Goal: Transaction & Acquisition: Obtain resource

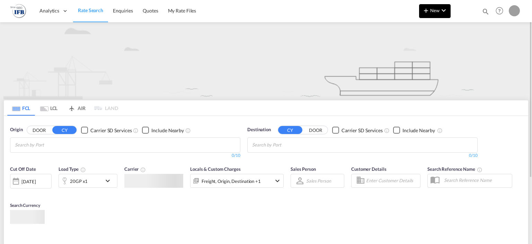
click at [432, 4] on button "New" at bounding box center [435, 11] width 32 height 14
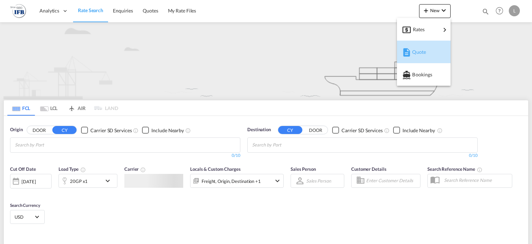
click at [424, 48] on div "Quote" at bounding box center [425, 51] width 26 height 17
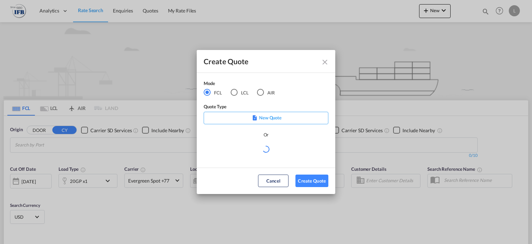
click at [429, 17] on div "Create Quote Mode FCL LCL AIR Quote Type New Quote Or Cancel Create Quote" at bounding box center [266, 122] width 532 height 244
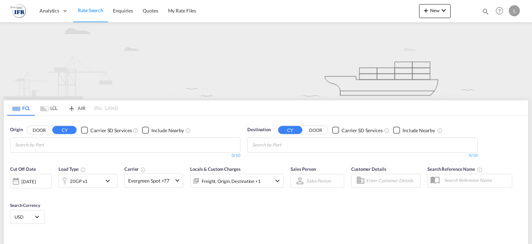
click at [436, 12] on div "Create Quote Mode FCL LCL AIR Quote Type New Quote Or Cancel Create Quote" at bounding box center [266, 122] width 532 height 244
click at [442, 10] on md-icon "icon-chevron-down" at bounding box center [444, 10] width 8 height 8
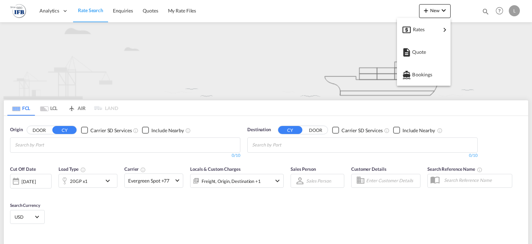
click at [442, 28] on md-icon "icon-chevron-right" at bounding box center [445, 30] width 8 height 8
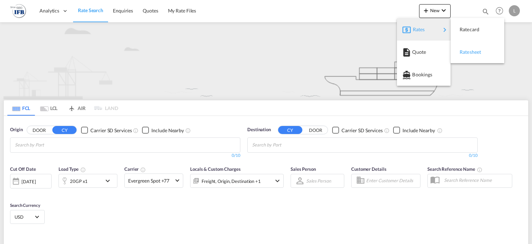
click at [460, 55] on span "Ratesheet" at bounding box center [464, 52] width 8 height 14
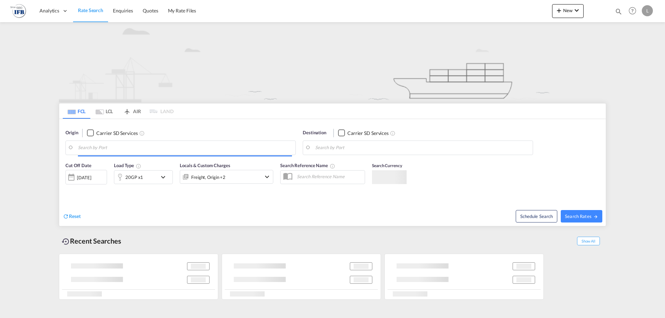
type input "[GEOGRAPHIC_DATA], [GEOGRAPHIC_DATA]"
type input "Fos-[GEOGRAPHIC_DATA], [GEOGRAPHIC_DATA]"
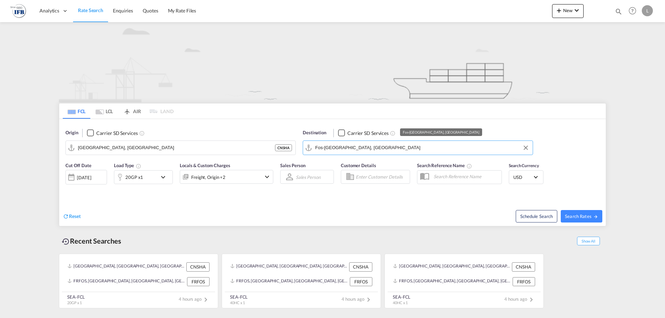
click at [371, 149] on input "Fos-[GEOGRAPHIC_DATA], [GEOGRAPHIC_DATA]" at bounding box center [422, 148] width 214 height 10
click at [581, 4] on button "New" at bounding box center [568, 11] width 32 height 14
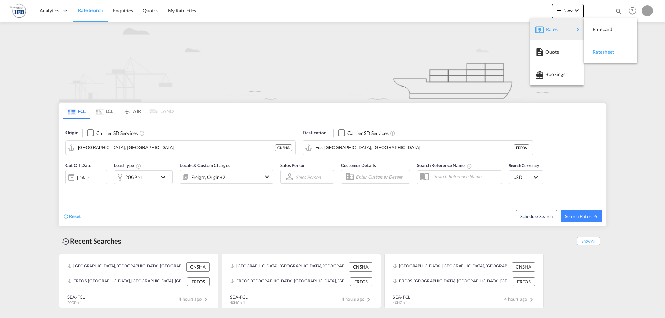
click at [605, 46] on div "Ratesheet" at bounding box center [606, 51] width 26 height 17
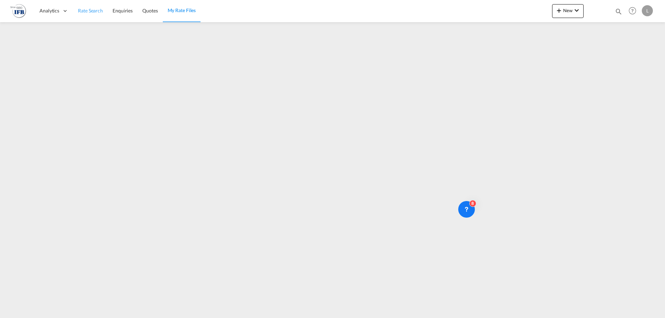
click at [92, 10] on span "Rate Search" at bounding box center [90, 11] width 25 height 6
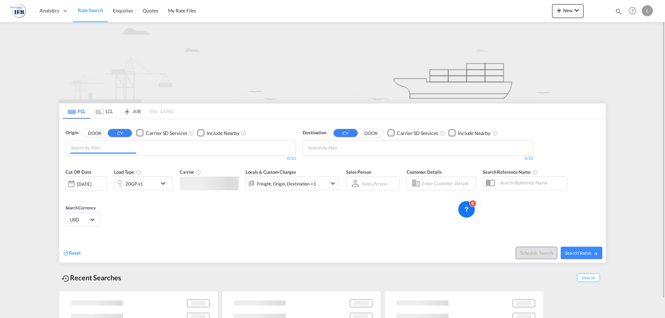
click at [132, 151] on input "Chips input." at bounding box center [103, 148] width 66 height 11
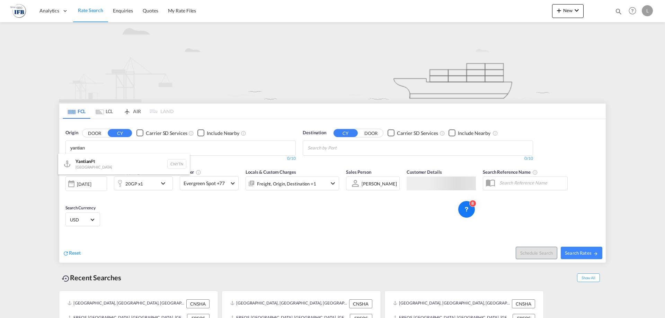
type input "yantian"
click at [123, 156] on div "0/10" at bounding box center [180, 159] width 230 height 6
click at [123, 151] on body "Analytics Reports Rate Search Enquiries Quotes My Rate Files Analytics" at bounding box center [332, 159] width 665 height 318
click at [0, 0] on div "Yantian Pt China CNYTN" at bounding box center [0, 0] width 0 height 0
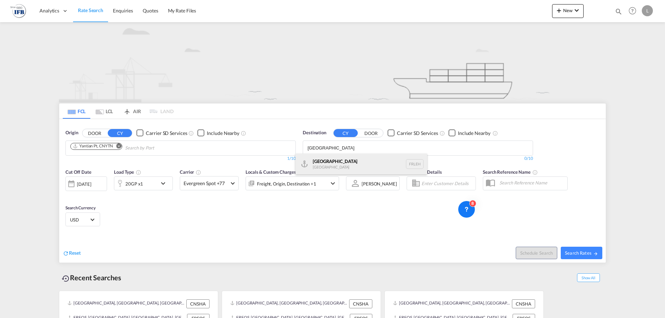
type input "[GEOGRAPHIC_DATA]"
click at [334, 161] on div "[GEOGRAPHIC_DATA] FRLEH" at bounding box center [361, 164] width 132 height 21
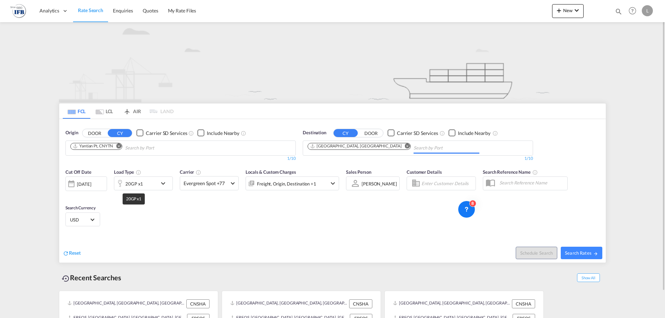
click at [133, 185] on div "20GP x1" at bounding box center [134, 184] width 18 height 10
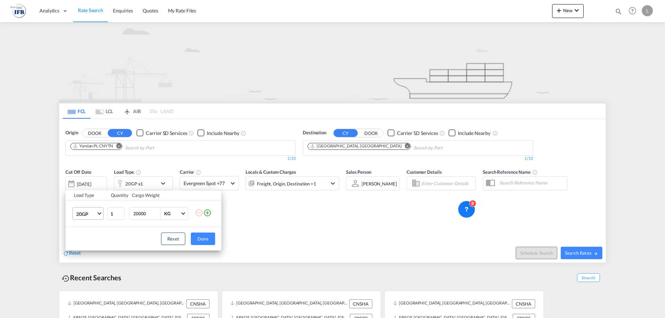
click at [85, 217] on span "20GP" at bounding box center [86, 214] width 20 height 7
click at [90, 246] on md-option "40HC" at bounding box center [94, 247] width 47 height 17
click at [199, 236] on button "Done" at bounding box center [203, 239] width 24 height 12
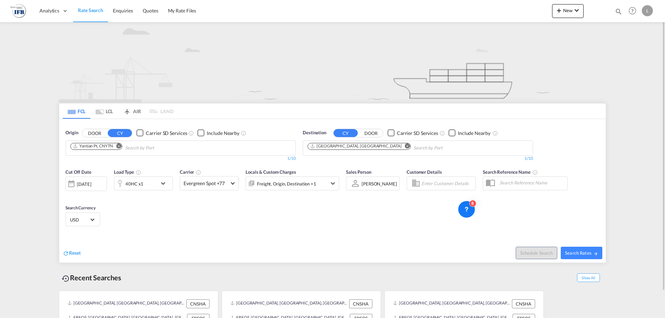
click at [91, 187] on div "[DATE]" at bounding box center [84, 184] width 14 height 6
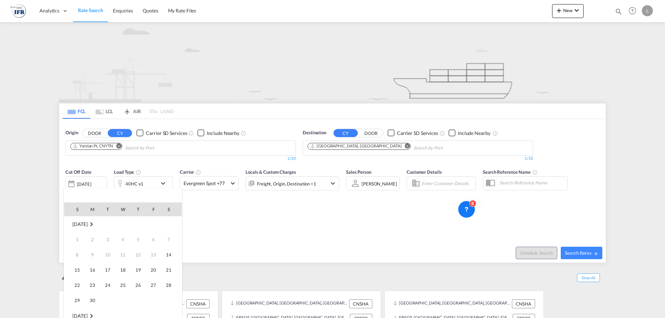
scroll to position [275, 0]
click at [90, 271] on span "15" at bounding box center [93, 270] width 14 height 14
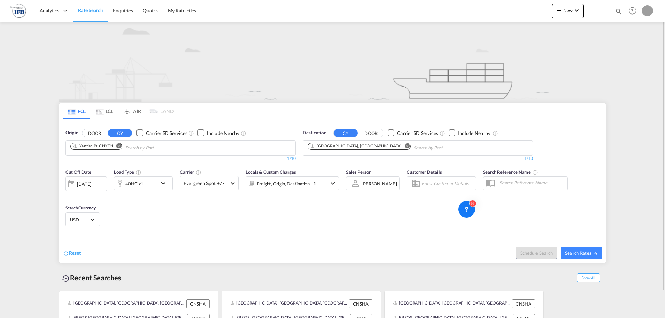
click at [325, 205] on div "Cut Off Date [DATE] [DATE] Load Type 40HC x1 Carrier Evergreen Spot +77 Online …" at bounding box center [332, 199] width 547 height 68
click at [581, 256] on button "Search Rates" at bounding box center [582, 253] width 42 height 12
type input "CNYTN to FRLEH / [DATE]"
